Goal: Transaction & Acquisition: Purchase product/service

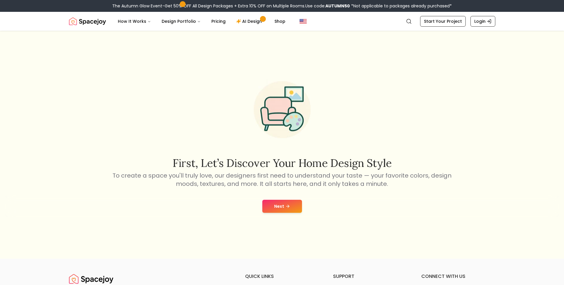
click at [281, 212] on button "Next" at bounding box center [282, 206] width 40 height 13
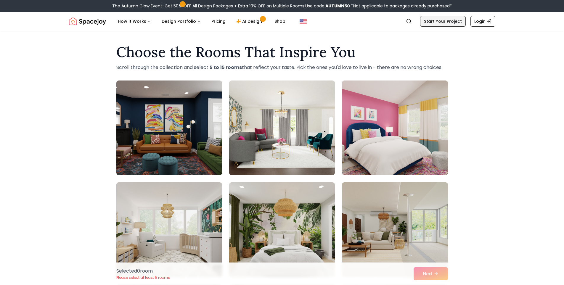
click at [438, 21] on link "Start Your Project" at bounding box center [443, 21] width 46 height 11
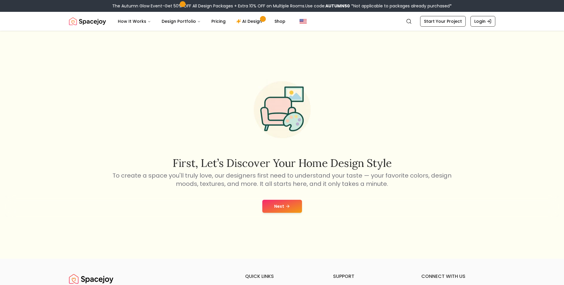
click at [278, 204] on button "Next" at bounding box center [282, 206] width 40 height 13
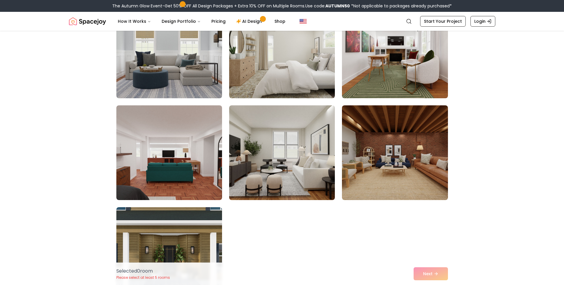
scroll to position [207, 0]
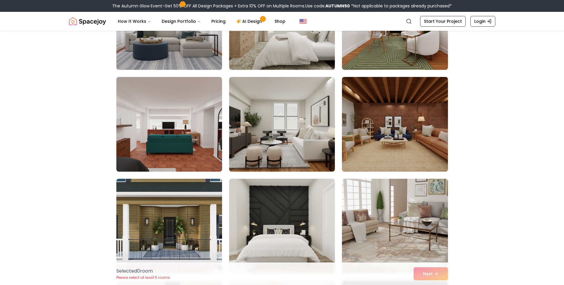
click at [361, 134] on img at bounding box center [394, 125] width 111 height 100
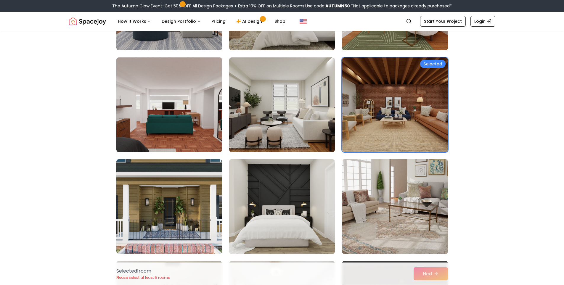
scroll to position [237, 0]
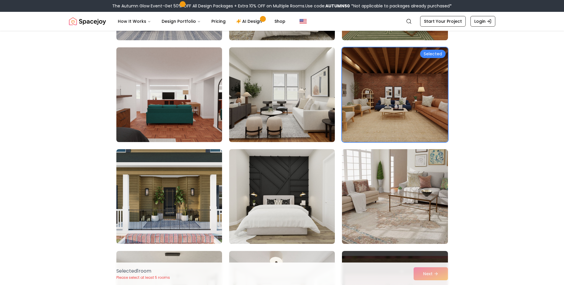
click at [355, 100] on img at bounding box center [394, 95] width 111 height 100
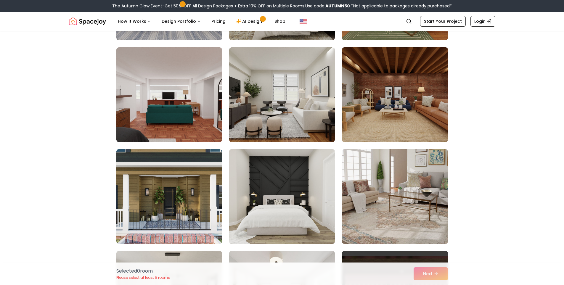
click at [354, 103] on img at bounding box center [394, 95] width 111 height 100
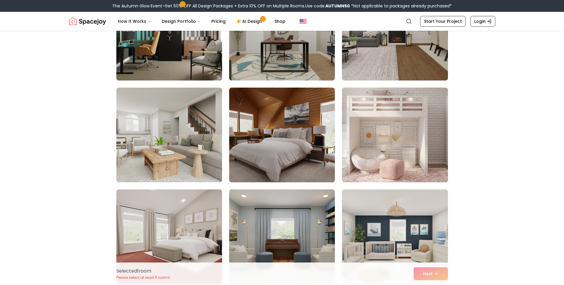
scroll to position [2370, 0]
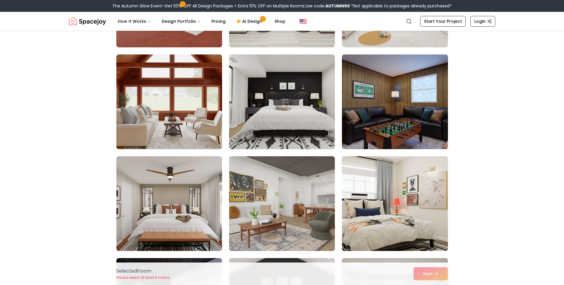
click at [424, 267] on div "Selected 1 room Please select at least 5 rooms Next" at bounding box center [282, 274] width 341 height 23
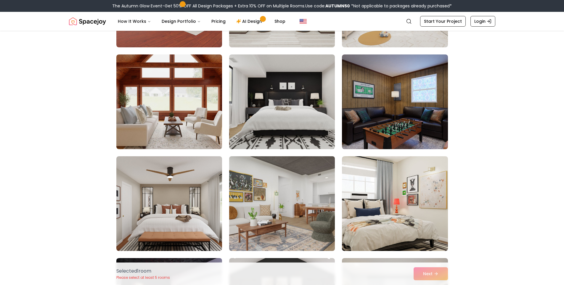
scroll to position [2577, 0]
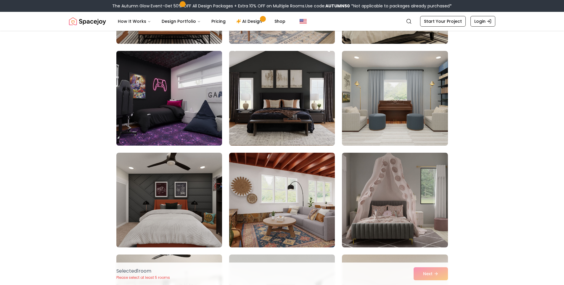
click at [201, 100] on img at bounding box center [169, 99] width 111 height 100
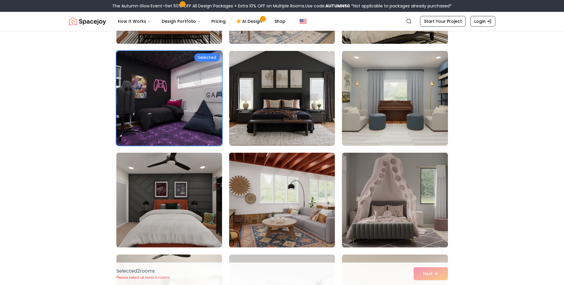
click at [277, 204] on img at bounding box center [282, 200] width 111 height 100
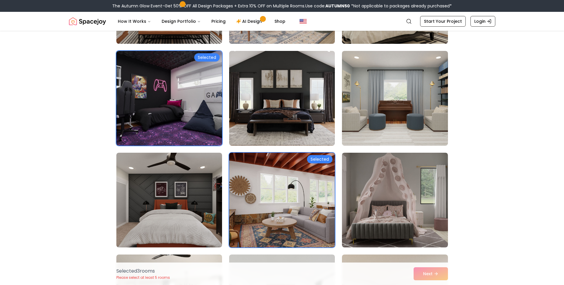
scroll to position [2844, 0]
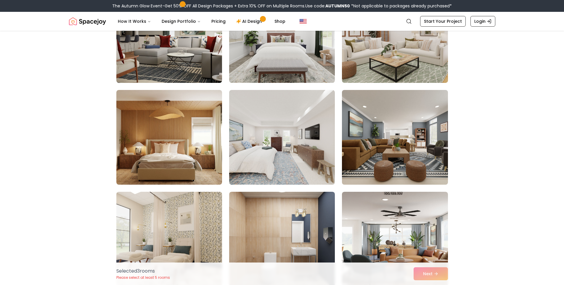
click at [381, 146] on img at bounding box center [394, 138] width 111 height 100
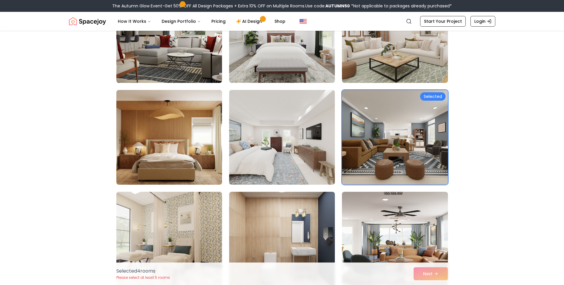
click at [270, 158] on img at bounding box center [282, 138] width 111 height 100
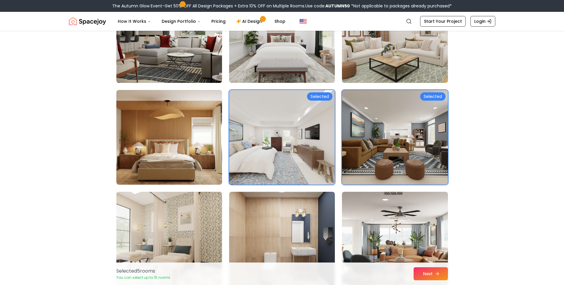
click at [425, 273] on button "Next" at bounding box center [431, 273] width 34 height 13
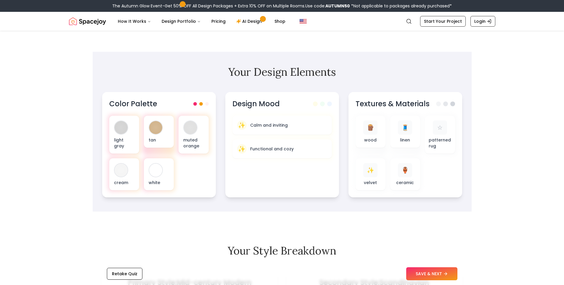
scroll to position [178, 0]
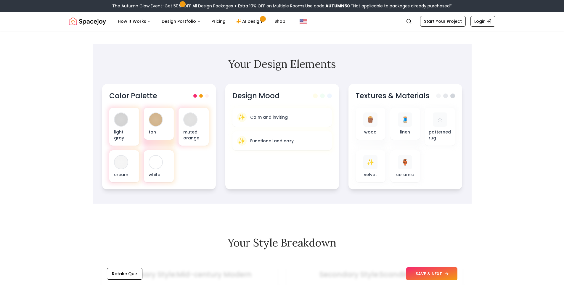
click at [438, 273] on button "SAVE & NEXT" at bounding box center [431, 273] width 51 height 13
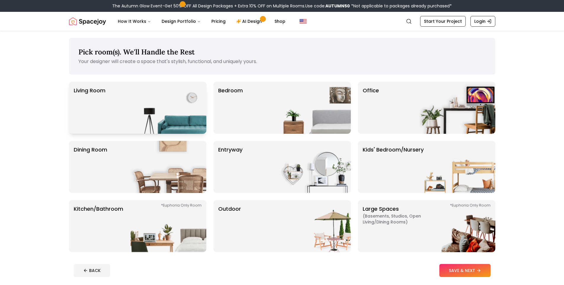
click at [157, 82] on img at bounding box center [169, 108] width 76 height 52
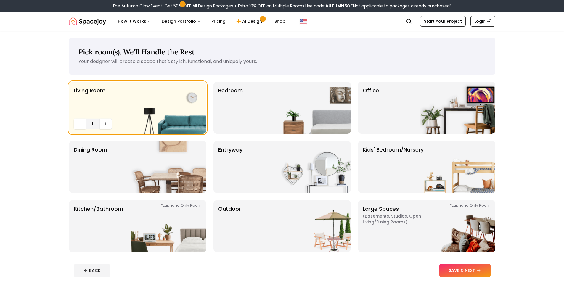
click at [172, 136] on div "Living Room 1 Bedroom Office Dining Room entryway Kids' Bedroom/Nursery *Euphor…" at bounding box center [282, 167] width 427 height 171
click at [163, 161] on img at bounding box center [169, 167] width 76 height 52
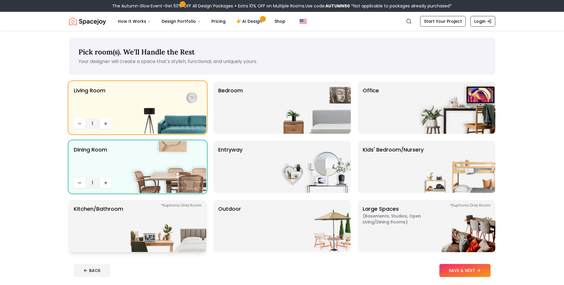
click at [176, 213] on img at bounding box center [169, 226] width 76 height 52
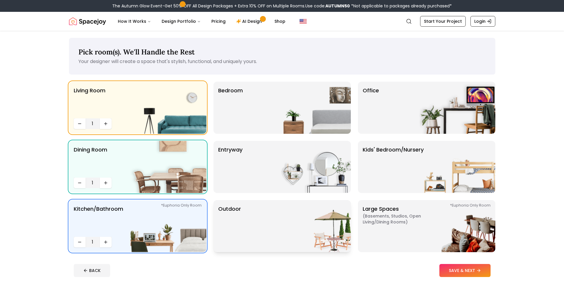
click at [256, 220] on div "Outdoor" at bounding box center [282, 226] width 137 height 52
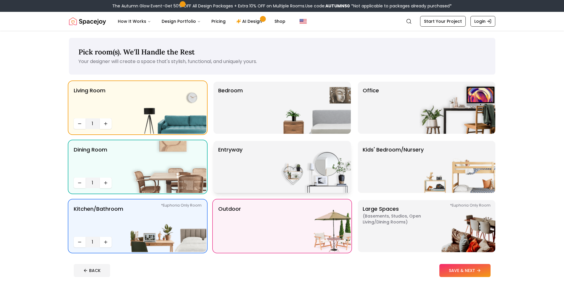
click at [263, 179] on div "entryway" at bounding box center [282, 167] width 137 height 52
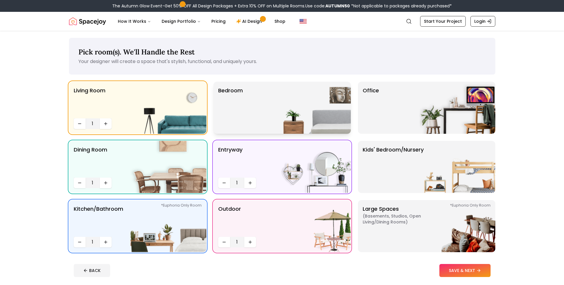
click at [265, 117] on div "Bedroom" at bounding box center [282, 108] width 137 height 52
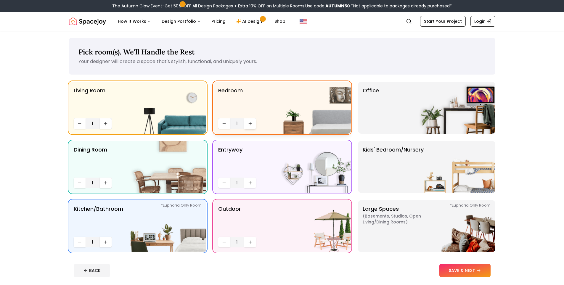
click at [250, 121] on icon "Increase quantity" at bounding box center [250, 123] width 5 height 5
click at [416, 112] on div "Office" at bounding box center [426, 108] width 137 height 52
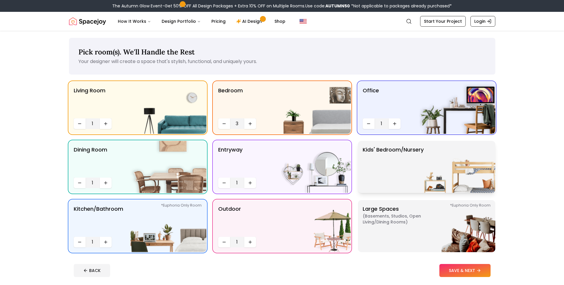
click at [399, 179] on p "Kids' Bedroom/Nursery" at bounding box center [393, 167] width 61 height 43
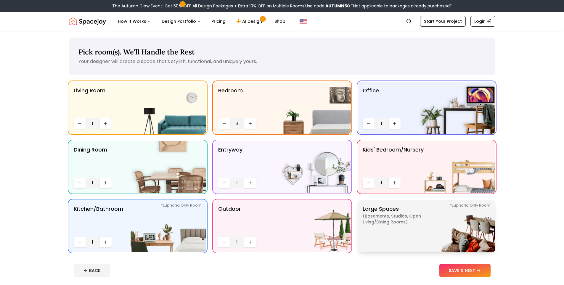
click at [407, 230] on p "Large Spaces ( Basements, Studios, Open living/dining rooms ) *Euphoria Only Ro…" at bounding box center [400, 226] width 74 height 43
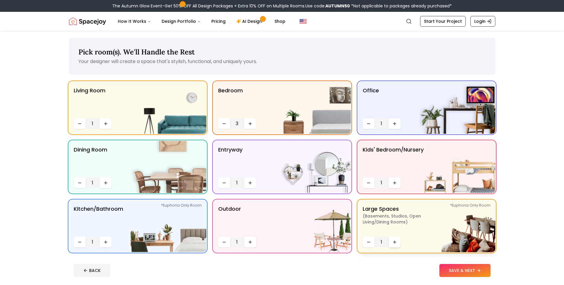
click at [395, 243] on icon "Increase quantity" at bounding box center [395, 242] width 0 height 3
click at [464, 267] on button "SAVE & NEXT" at bounding box center [465, 270] width 51 height 13
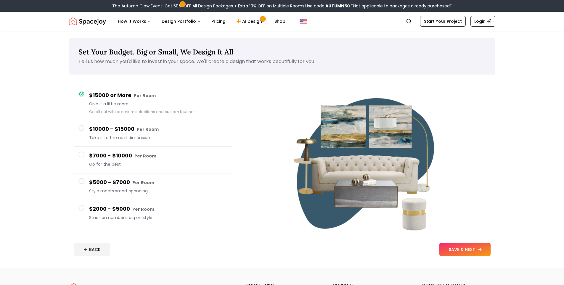
click at [464, 252] on button "SAVE & NEXT" at bounding box center [465, 249] width 51 height 13
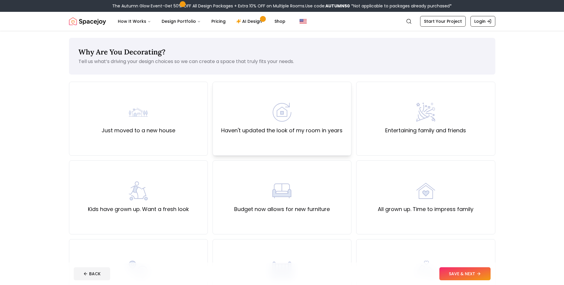
click at [327, 143] on div "Haven't updated the look of my room in years" at bounding box center [282, 119] width 139 height 74
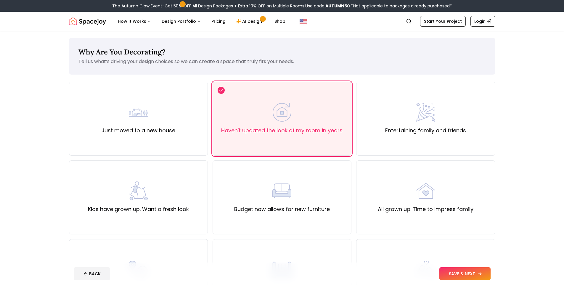
click at [484, 273] on button "SAVE & NEXT" at bounding box center [465, 273] width 51 height 13
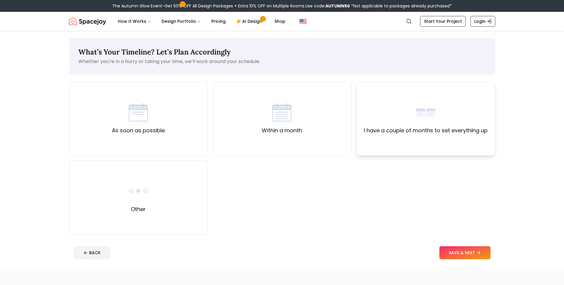
click at [410, 148] on div "I have a couple of months to set everything up" at bounding box center [425, 119] width 139 height 74
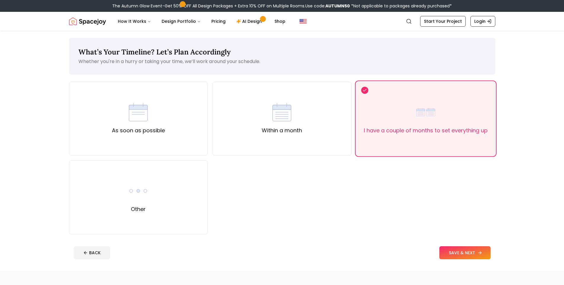
click at [455, 257] on button "SAVE & NEXT" at bounding box center [465, 252] width 51 height 13
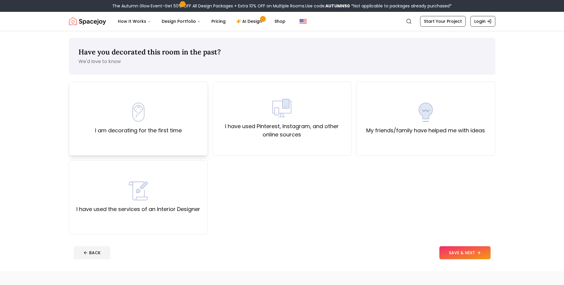
click at [168, 129] on label "I am decorating for the first time" at bounding box center [138, 130] width 87 height 8
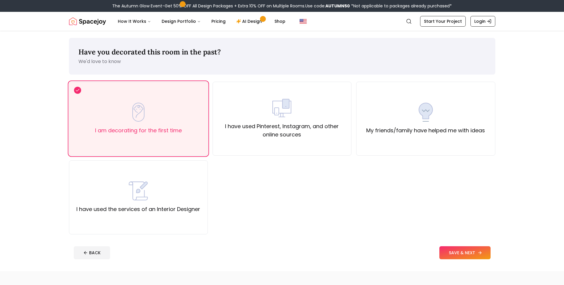
click at [448, 250] on button "SAVE & NEXT" at bounding box center [465, 252] width 51 height 13
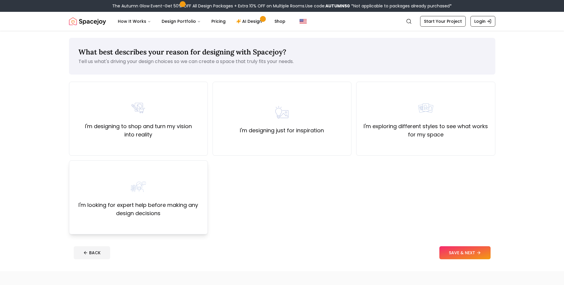
click at [166, 185] on div "I'm looking for expert help before making any design decisions" at bounding box center [138, 197] width 129 height 40
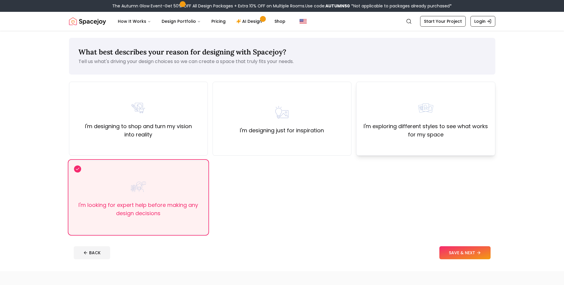
click at [430, 130] on label "I'm exploring different styles to see what works for my space" at bounding box center [425, 130] width 129 height 17
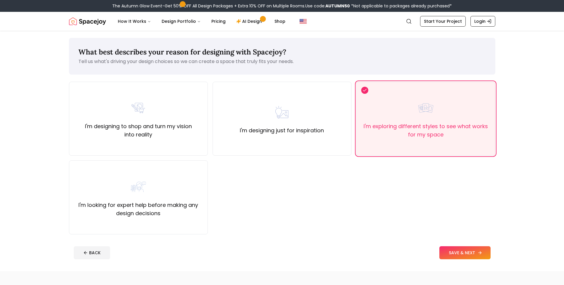
click at [467, 255] on button "SAVE & NEXT" at bounding box center [465, 252] width 51 height 13
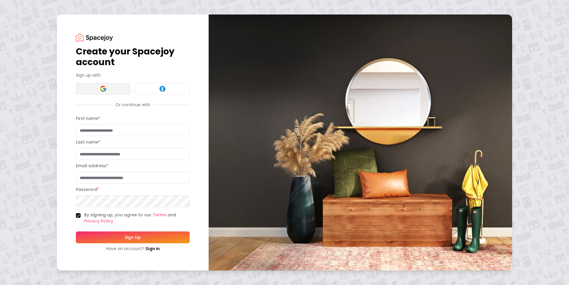
click at [107, 87] on button at bounding box center [103, 89] width 55 height 12
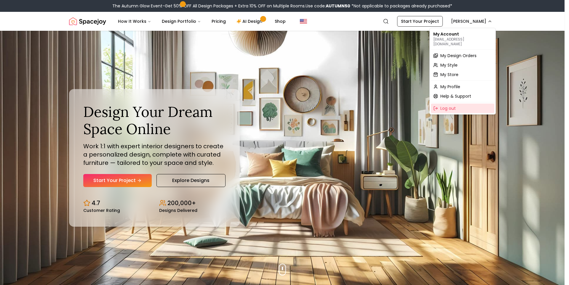
click at [448, 105] on span "Log out" at bounding box center [447, 108] width 15 height 6
